Goal: Task Accomplishment & Management: Complete application form

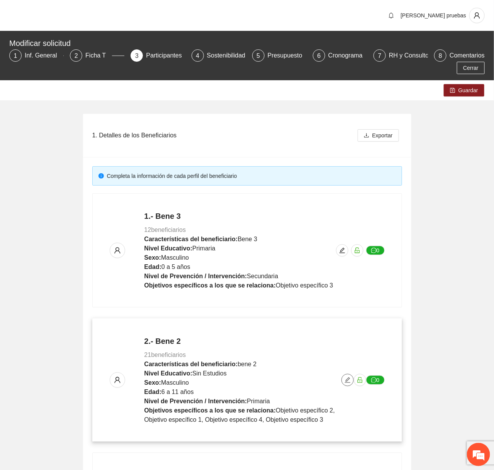
click at [345, 385] on button "button" at bounding box center [347, 380] width 12 height 12
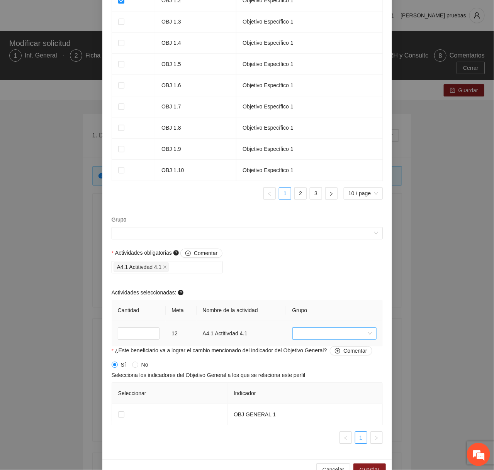
click at [338, 334] on input "search" at bounding box center [332, 334] width 70 height 12
click at [324, 357] on div "Foto" at bounding box center [334, 361] width 75 height 8
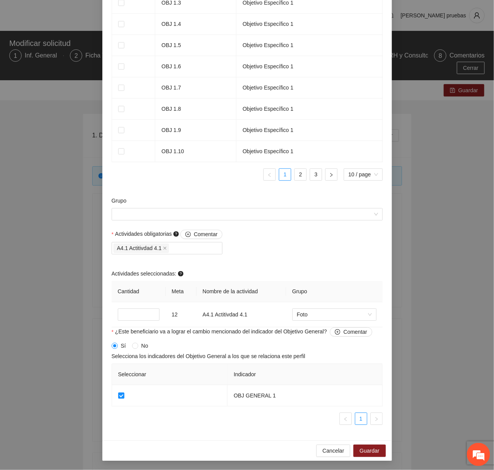
click at [370, 444] on div "Cancelar Guardar" at bounding box center [247, 451] width 290 height 20
click at [367, 447] on span "Guardar" at bounding box center [370, 451] width 20 height 8
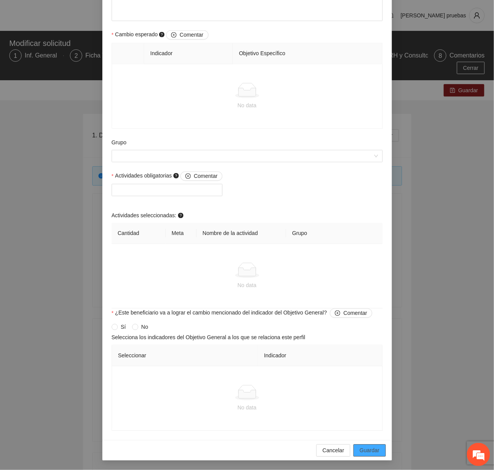
scroll to position [392, 0]
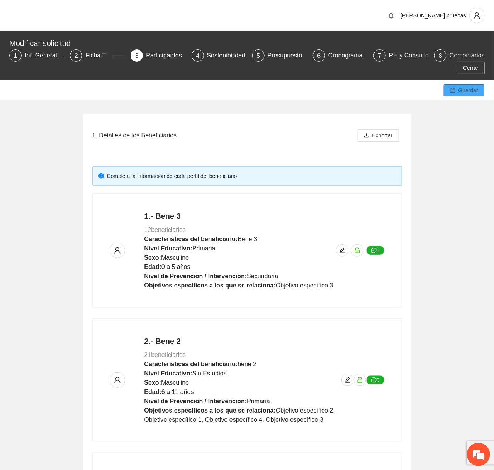
click at [468, 90] on span "Guardar" at bounding box center [468, 90] width 20 height 8
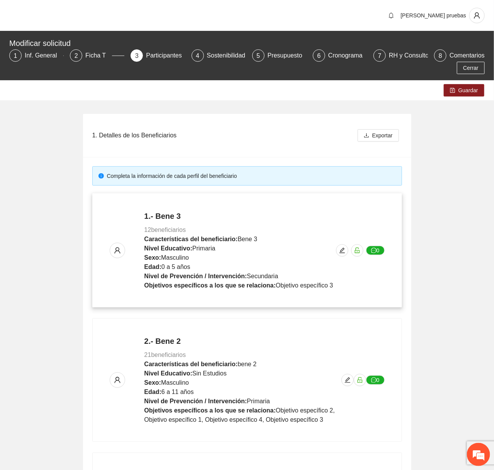
scroll to position [295, 0]
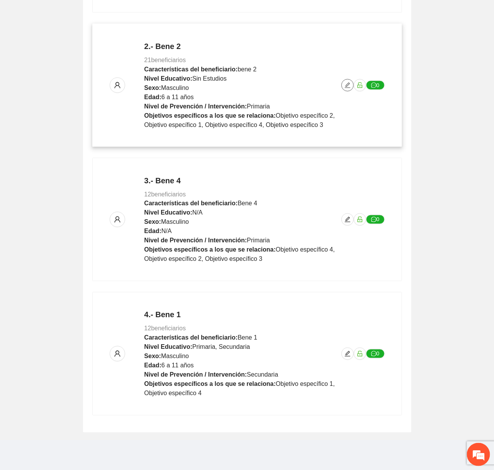
click at [347, 85] on icon "edit" at bounding box center [348, 85] width 6 height 6
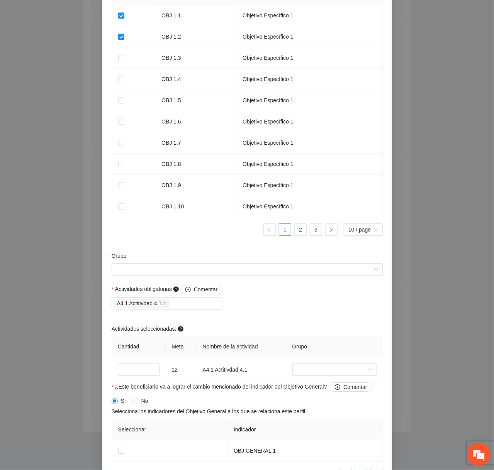
scroll to position [575, 0]
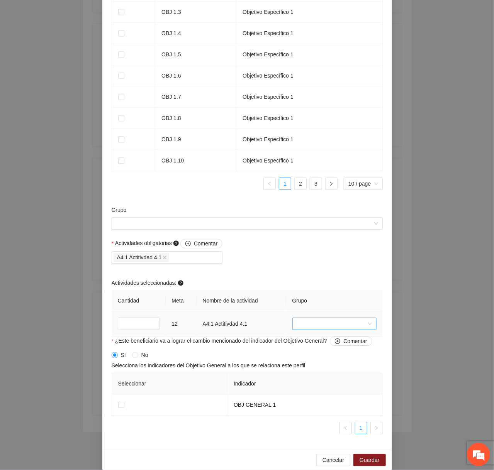
click at [310, 325] on input "search" at bounding box center [332, 324] width 70 height 12
click at [308, 349] on div "Foto" at bounding box center [334, 353] width 75 height 8
click at [117, 409] on td at bounding box center [170, 405] width 116 height 21
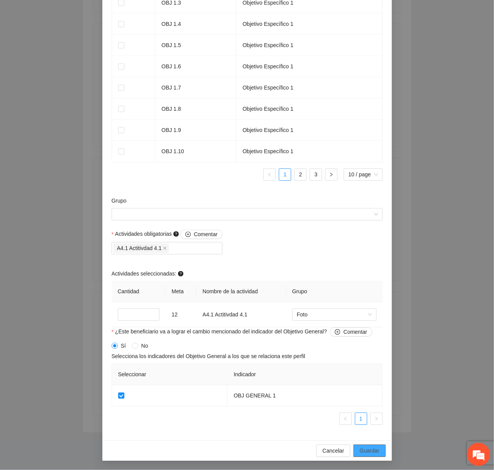
click at [374, 453] on span "Guardar" at bounding box center [370, 451] width 20 height 8
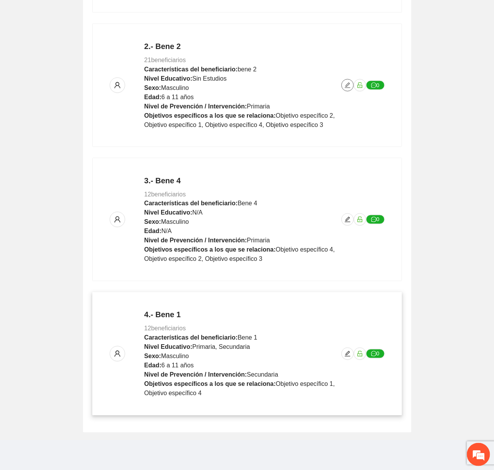
scroll to position [0, 0]
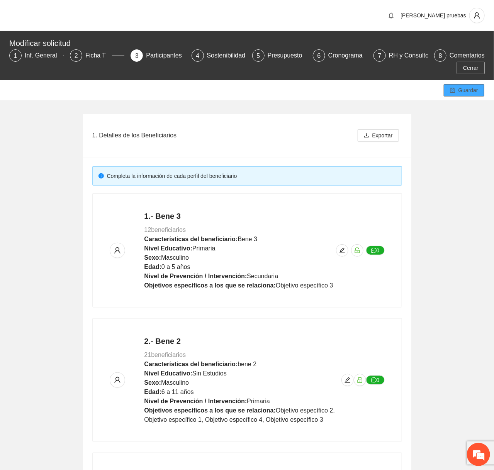
click at [471, 93] on span "Guardar" at bounding box center [468, 90] width 20 height 8
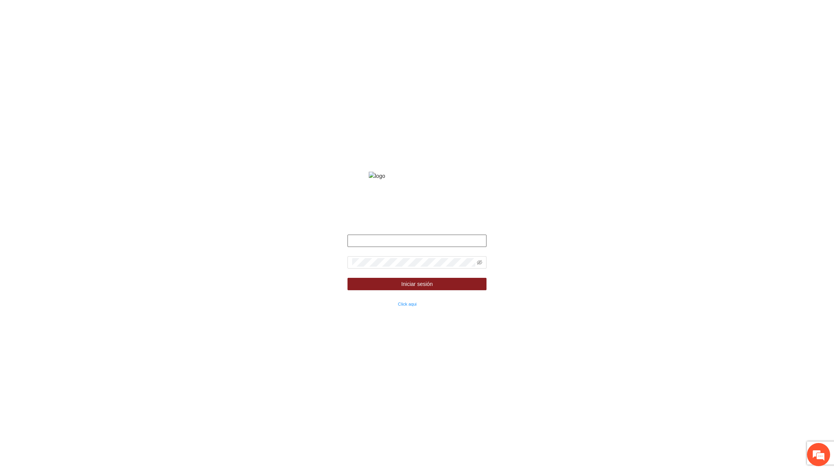
click at [396, 247] on input "text" at bounding box center [417, 241] width 139 height 12
type input "**********"
click at [480, 265] on icon "eye-invisible" at bounding box center [479, 262] width 5 height 5
click at [348, 278] on button "Iniciar sesión" at bounding box center [417, 284] width 139 height 12
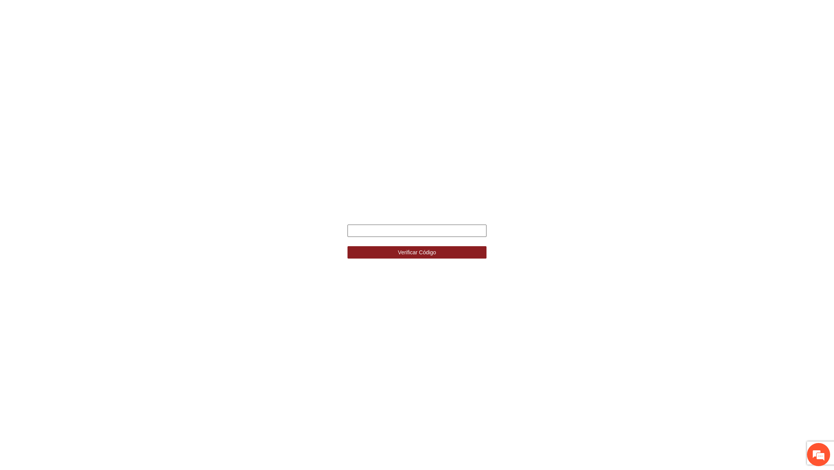
click at [409, 227] on input "text" at bounding box center [417, 231] width 139 height 12
type input "******"
click at [348, 246] on button "Verificar Código" at bounding box center [417, 252] width 139 height 12
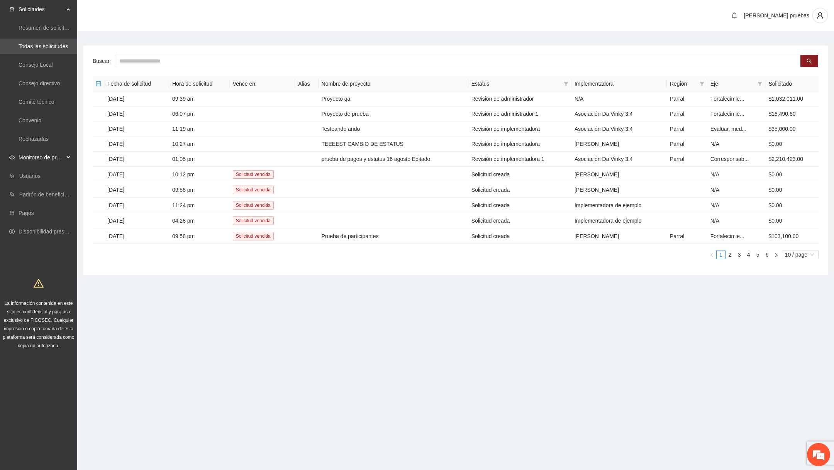
click at [61, 161] on span "Monitoreo de proyectos" at bounding box center [42, 157] width 46 height 15
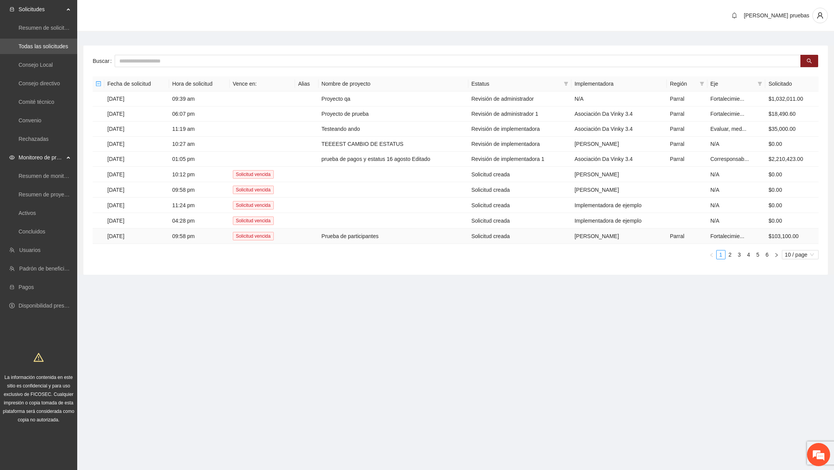
click at [360, 230] on td "Prueba de participantes" at bounding box center [394, 236] width 150 height 15
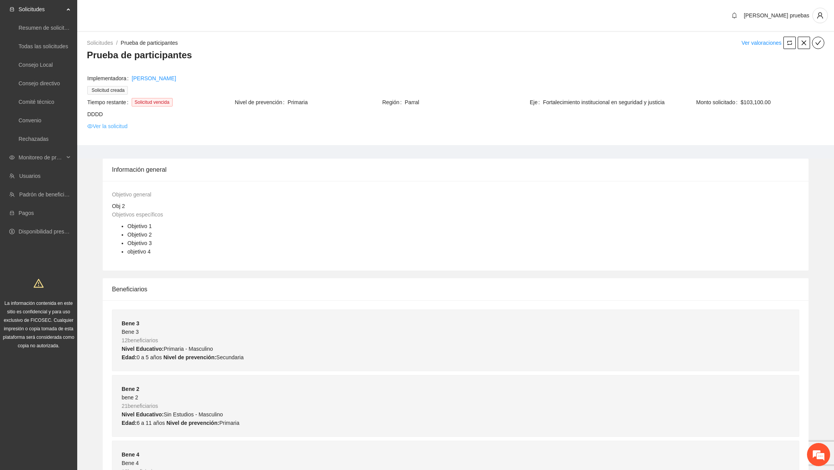
click at [119, 128] on link "Ver la solicitud" at bounding box center [107, 126] width 40 height 8
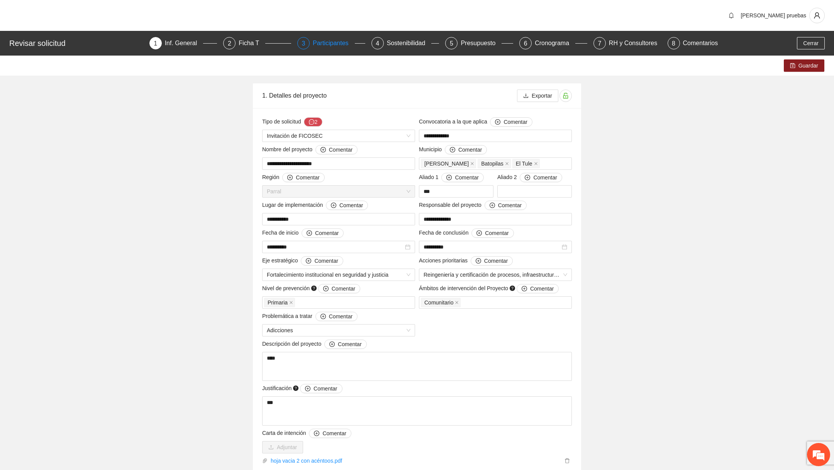
click at [323, 49] on div "Participantes" at bounding box center [334, 43] width 42 height 12
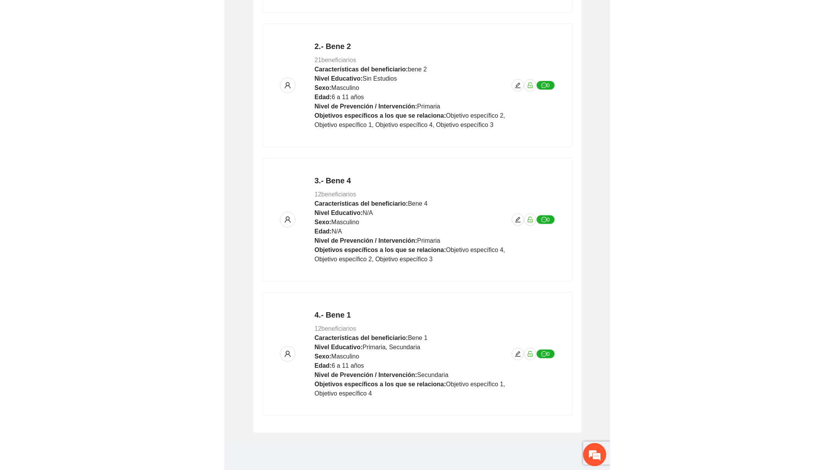
scroll to position [270, 0]
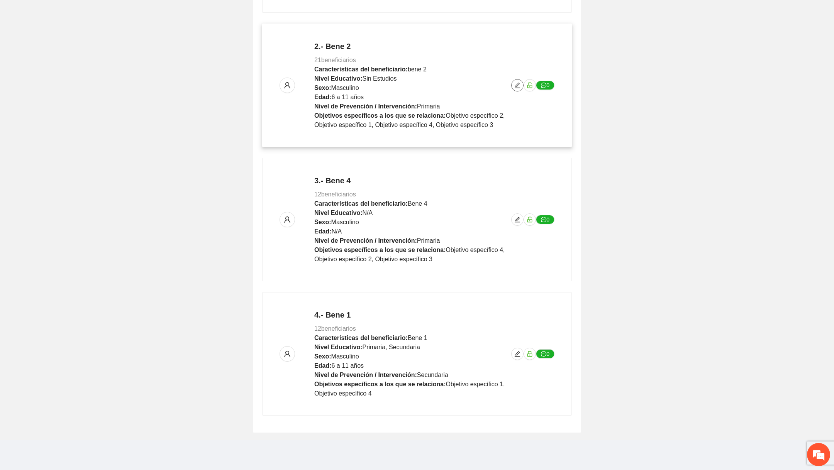
click at [385, 84] on icon "edit" at bounding box center [518, 85] width 6 height 6
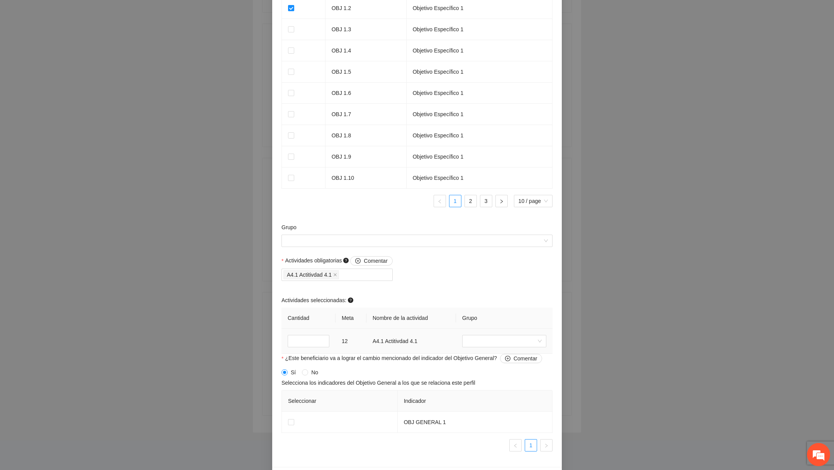
scroll to position [532, 0]
click at [385, 346] on input "search" at bounding box center [502, 341] width 70 height 12
click at [385, 316] on div "Editar beneficiario Perfil del beneficiario Bene 2 Sexo Masculino Rango de edad…" at bounding box center [417, 235] width 834 height 470
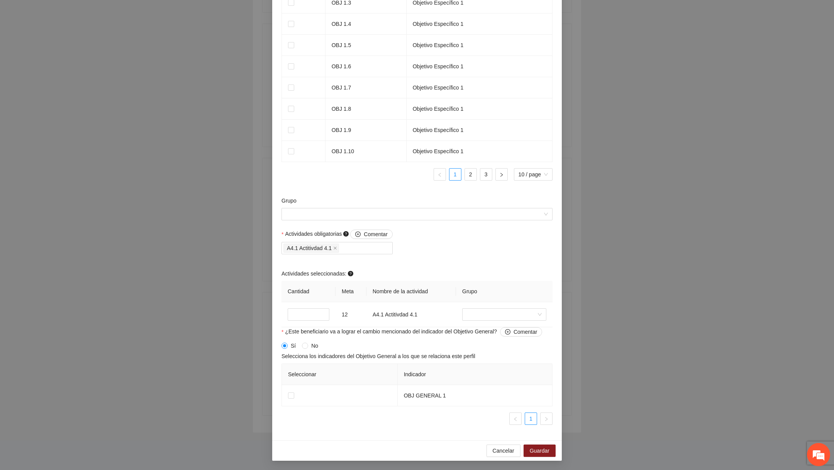
click at [385, 459] on div "Cancelar Guardar" at bounding box center [417, 451] width 290 height 20
click at [385, 454] on span "Cancelar" at bounding box center [504, 451] width 22 height 8
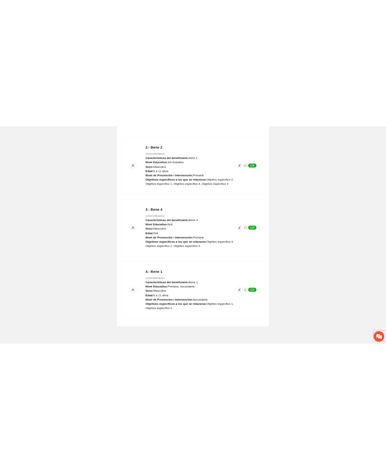
scroll to position [295, 0]
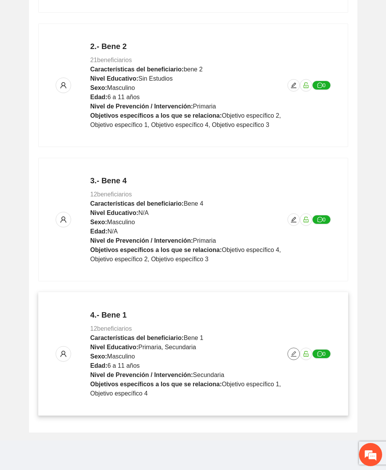
click at [297, 352] on span "edit" at bounding box center [294, 354] width 12 height 6
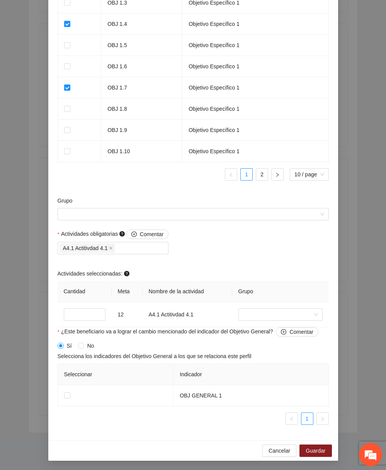
scroll to position [585, 0]
click at [89, 310] on input "**" at bounding box center [85, 315] width 42 height 12
type input "**"
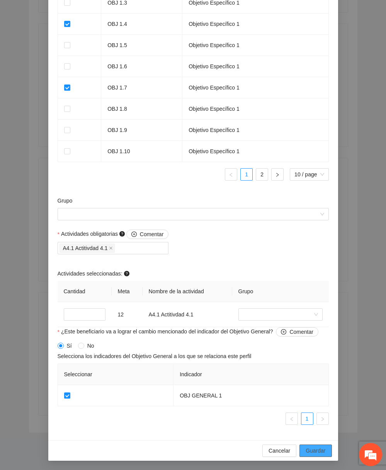
click at [315, 453] on span "Guardar" at bounding box center [316, 451] width 20 height 8
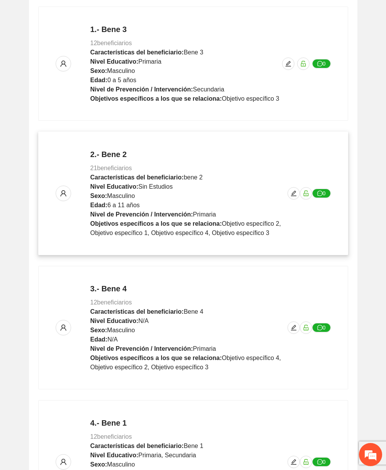
scroll to position [295, 0]
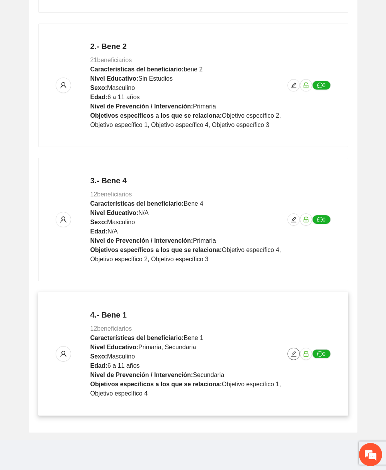
click at [290, 351] on icon "edit" at bounding box center [293, 354] width 6 height 6
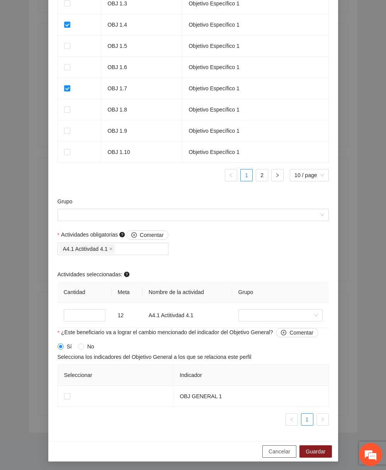
click at [268, 450] on span "Cancelar" at bounding box center [279, 452] width 22 height 8
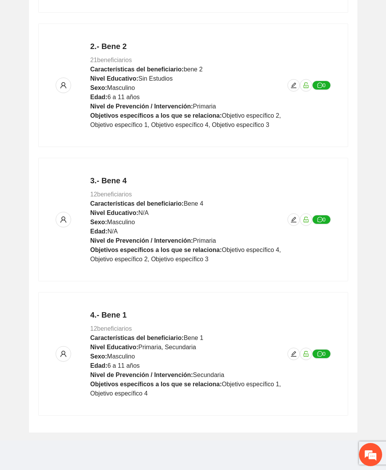
scroll to position [412, 0]
click at [294, 354] on icon "edit" at bounding box center [293, 354] width 6 height 6
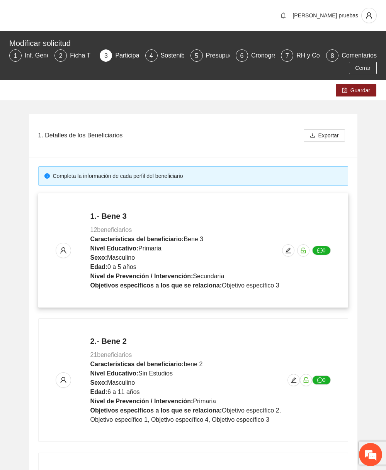
scroll to position [295, 0]
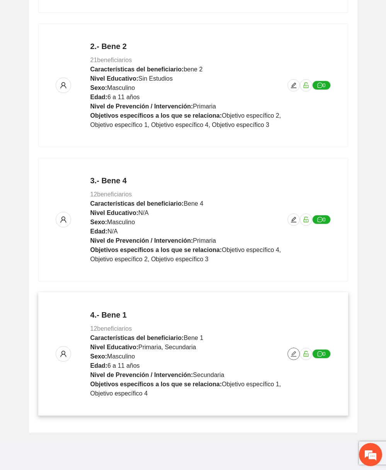
click at [295, 358] on button "button" at bounding box center [293, 354] width 12 height 12
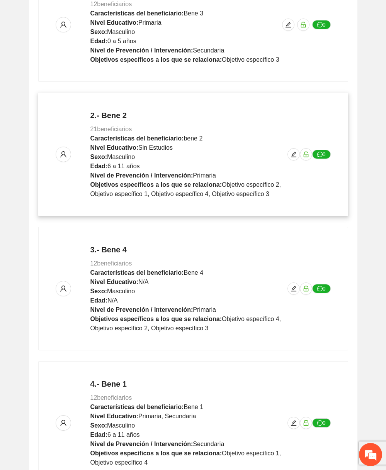
scroll to position [295, 0]
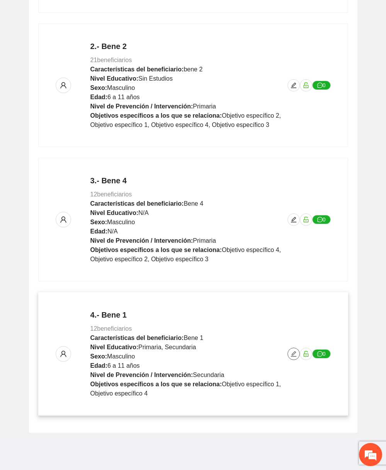
click at [290, 352] on icon "edit" at bounding box center [293, 354] width 6 height 6
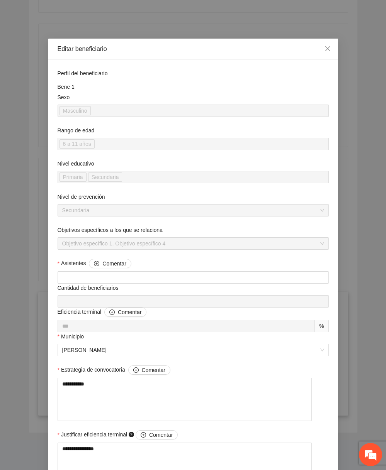
scroll to position [585, 0]
